Goal: Task Accomplishment & Management: Complete application form

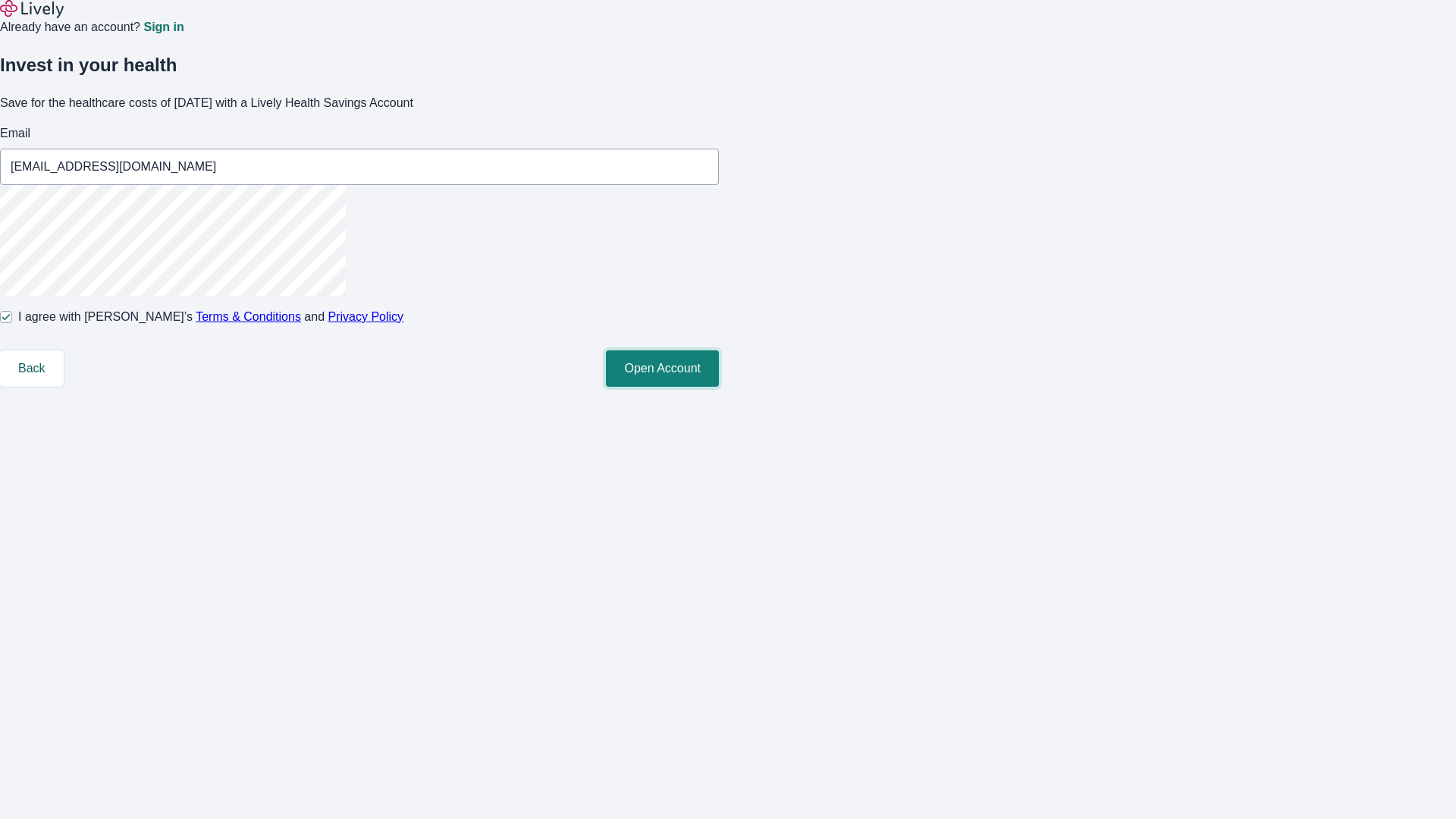
click at [719, 387] on button "Open Account" at bounding box center [662, 368] width 113 height 36
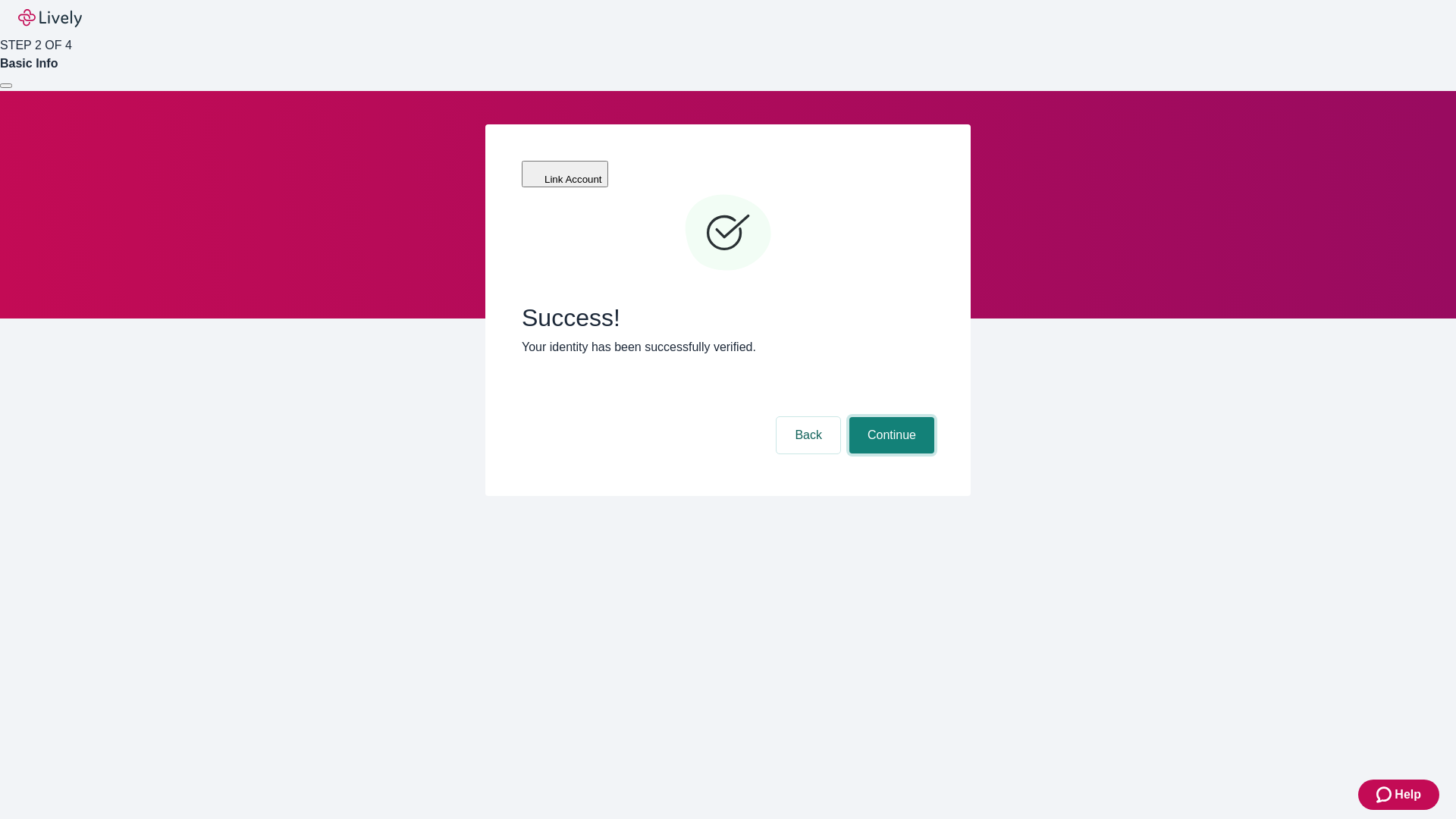
click at [890, 417] on button "Continue" at bounding box center [891, 436] width 85 height 36
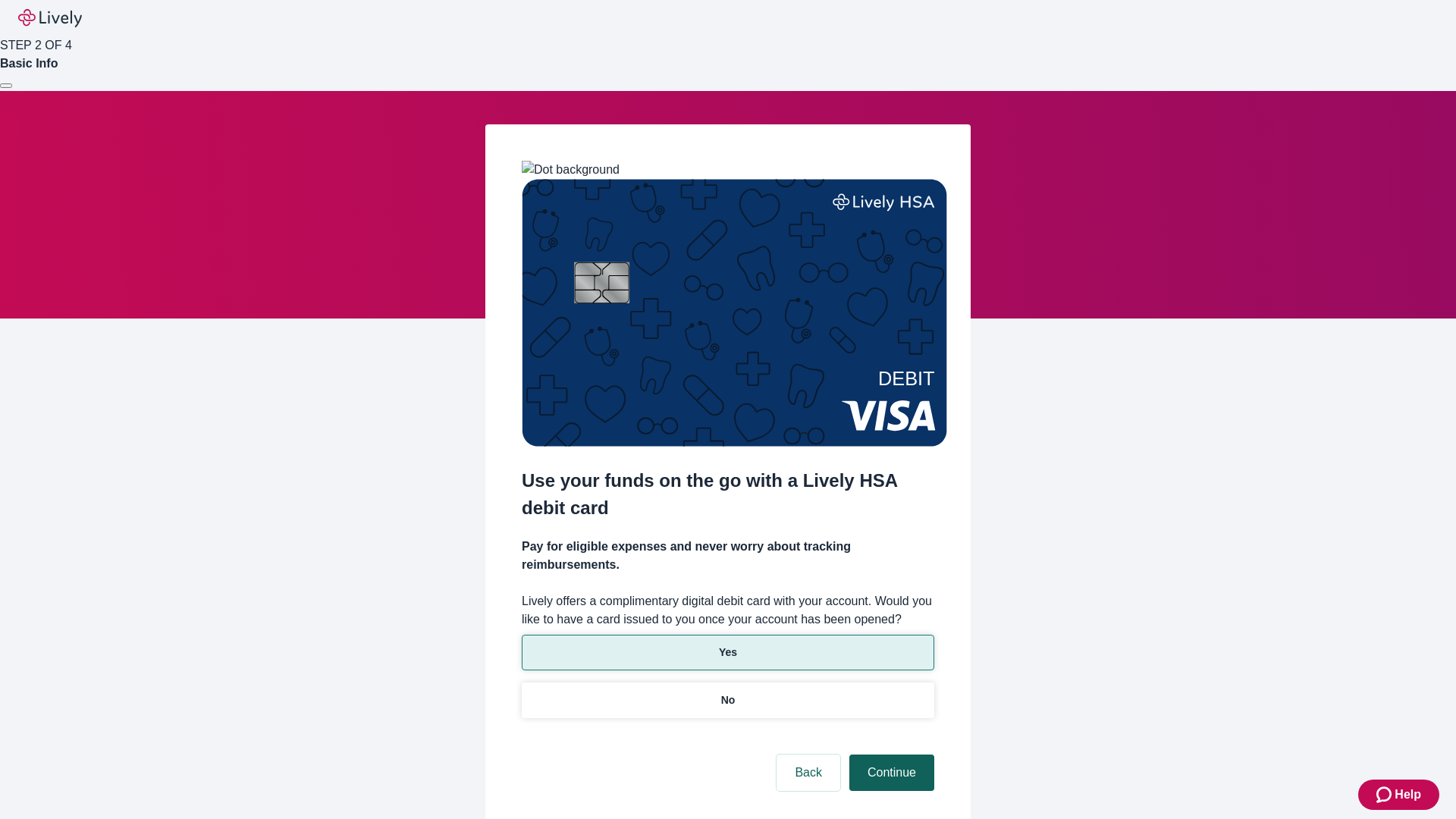
click at [727, 645] on p "Yes" at bounding box center [728, 653] width 18 height 16
click at [890, 755] on button "Continue" at bounding box center [891, 773] width 85 height 36
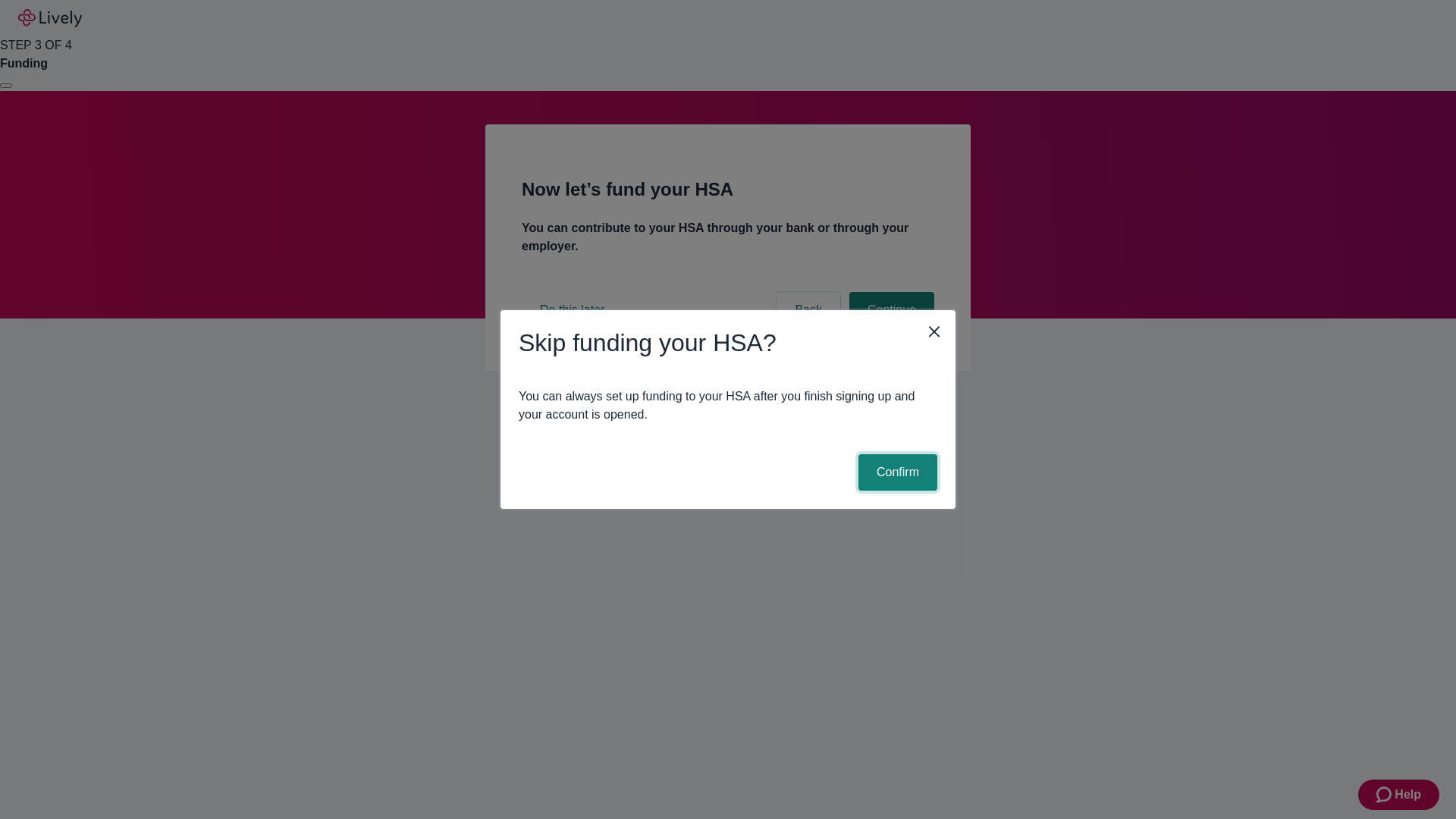
click at [896, 472] on button "Confirm" at bounding box center [898, 472] width 79 height 36
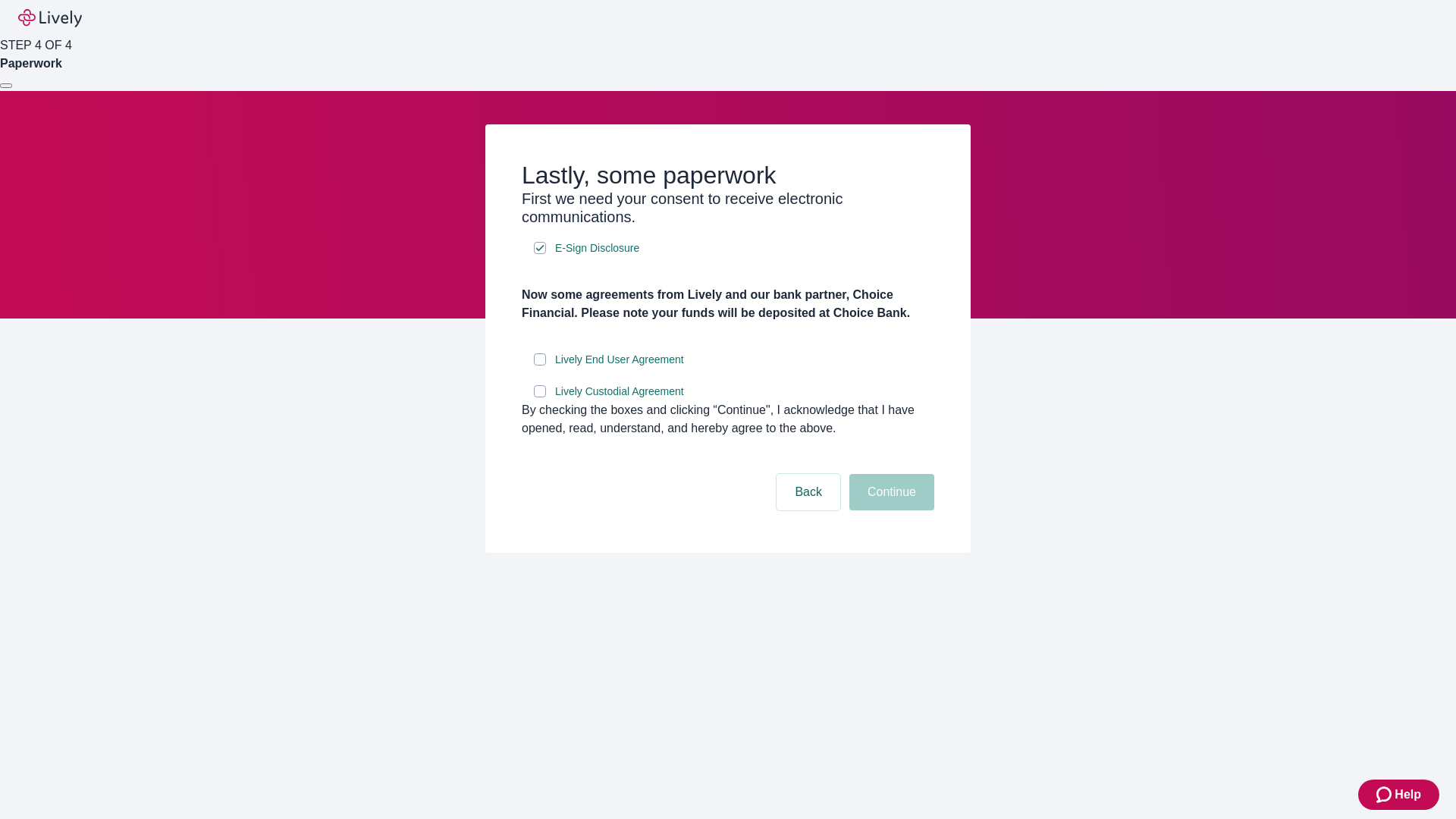
click at [540, 365] on input "Lively End User Agreement" at bounding box center [539, 359] width 12 height 12
checkbox input "true"
click at [540, 398] on input "Lively Custodial Agreement" at bounding box center [539, 390] width 12 height 12
checkbox input "true"
click at [890, 510] on button "Continue" at bounding box center [891, 492] width 85 height 36
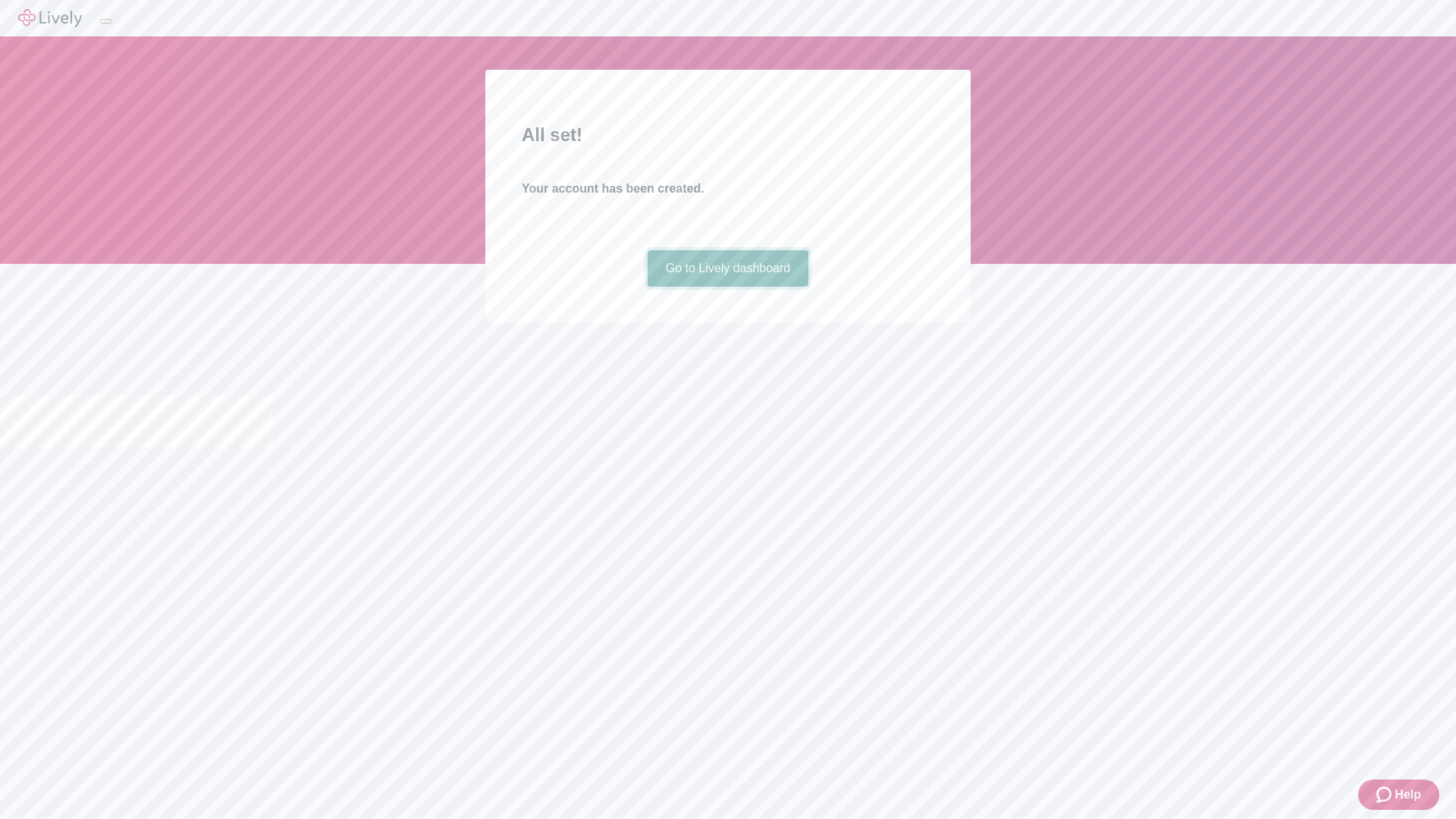
click at [727, 287] on link "Go to Lively dashboard" at bounding box center [729, 269] width 162 height 36
